Goal: Navigation & Orientation: Understand site structure

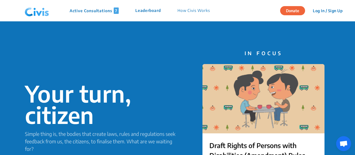
click at [145, 12] on p "Leaderboard" at bounding box center [147, 10] width 25 height 6
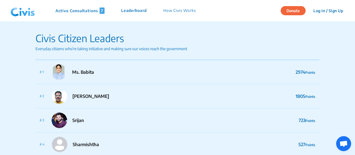
click at [17, 11] on img at bounding box center [22, 10] width 29 height 17
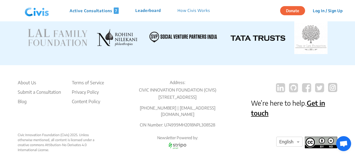
scroll to position [1134, 0]
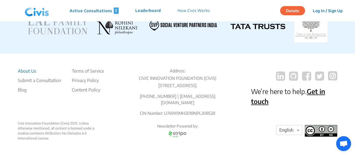
click at [36, 68] on li "About Us" at bounding box center [39, 71] width 43 height 7
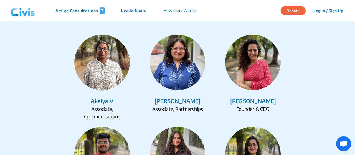
scroll to position [691, 0]
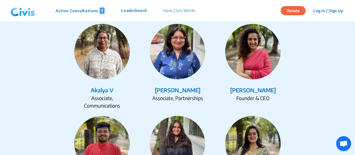
click at [262, 91] on div "[PERSON_NAME]" at bounding box center [252, 90] width 71 height 8
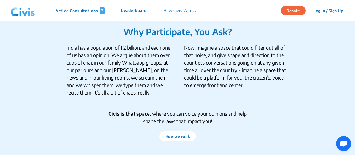
scroll to position [352, 0]
